Goal: Use online tool/utility: Utilize a website feature to perform a specific function

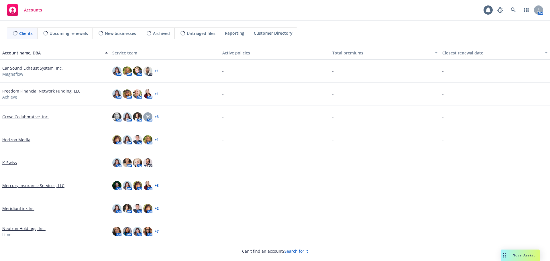
click at [516, 252] on div "Nova Assist" at bounding box center [520, 255] width 39 height 11
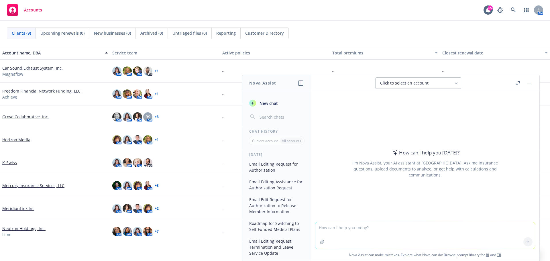
click at [250, 103] on div "button" at bounding box center [252, 103] width 7 height 7
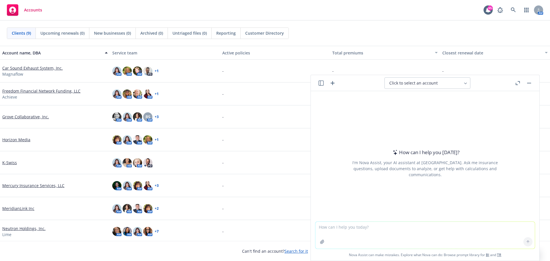
click at [358, 225] on textarea at bounding box center [426, 235] width 220 height 27
type textarea "Please write a summary of this benefit plan change."
click at [527, 244] on button at bounding box center [528, 241] width 9 height 9
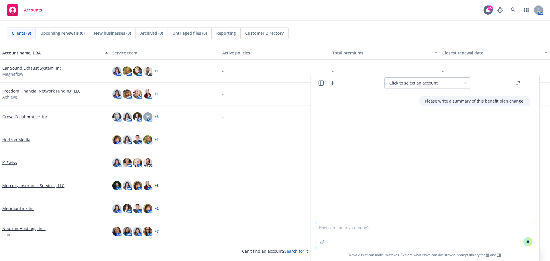
click at [325, 226] on textarea at bounding box center [426, 235] width 220 height 26
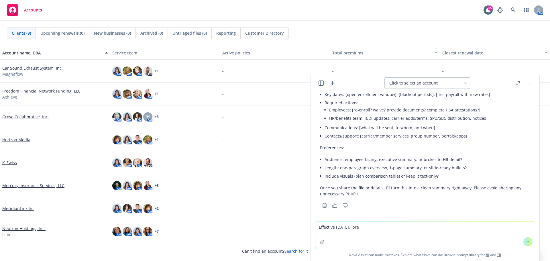
scroll to position [135, 0]
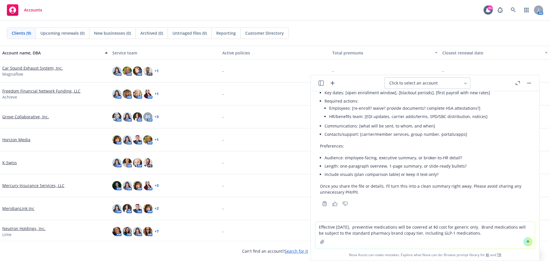
type textarea "Effective [DATE], preventive medications will be covered at $0 cost for generic…"
click at [529, 240] on button at bounding box center [528, 241] width 9 height 9
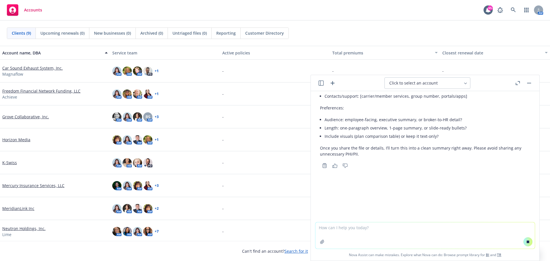
scroll to position [170, 0]
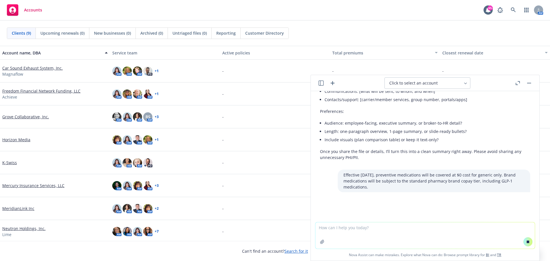
click at [529, 240] on button at bounding box center [528, 241] width 9 height 9
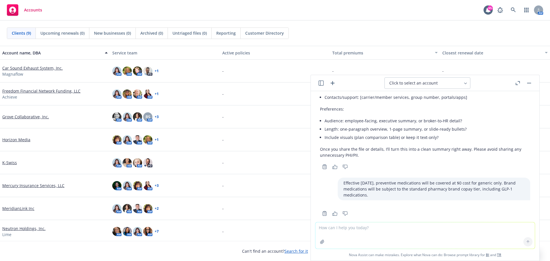
scroll to position [190, 0]
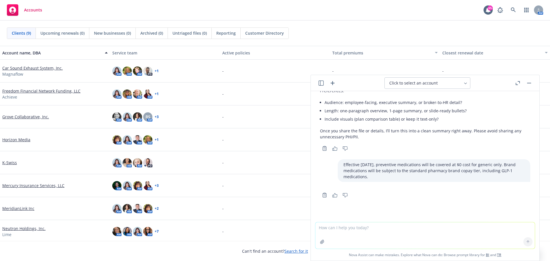
click at [462, 211] on div "Please write a summary of this benefit plan change. I can do that. Could you up…" at bounding box center [425, 156] width 229 height 131
drag, startPoint x: 335, startPoint y: 164, endPoint x: 368, endPoint y: 179, distance: 35.9
click at [368, 179] on p "Effective [DATE], preventive medications will be covered at $0 cost for generic…" at bounding box center [434, 171] width 181 height 18
copy p "Effective [DATE], preventive medications will be covered at $0 cost for generic…"
